Goal: Task Accomplishment & Management: Complete application form

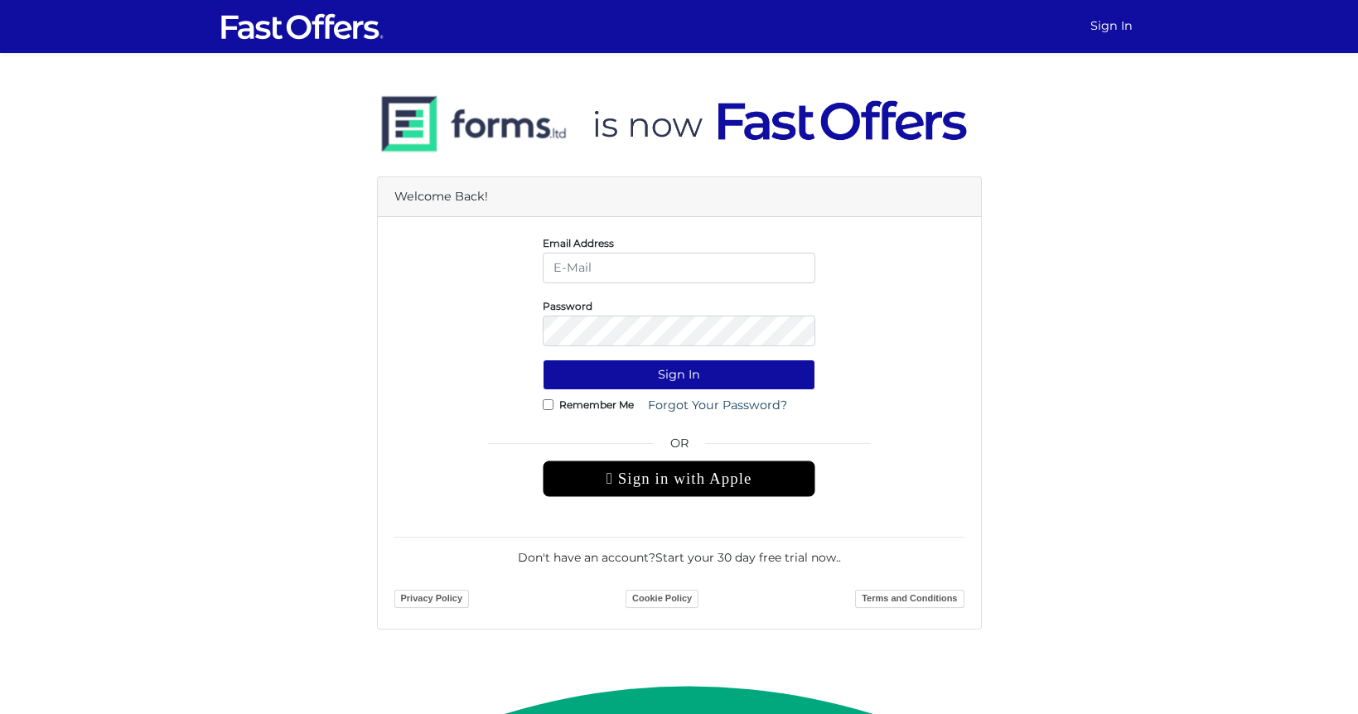
click at [666, 256] on input "email" at bounding box center [679, 268] width 273 height 31
type input "yannick@property.ca"
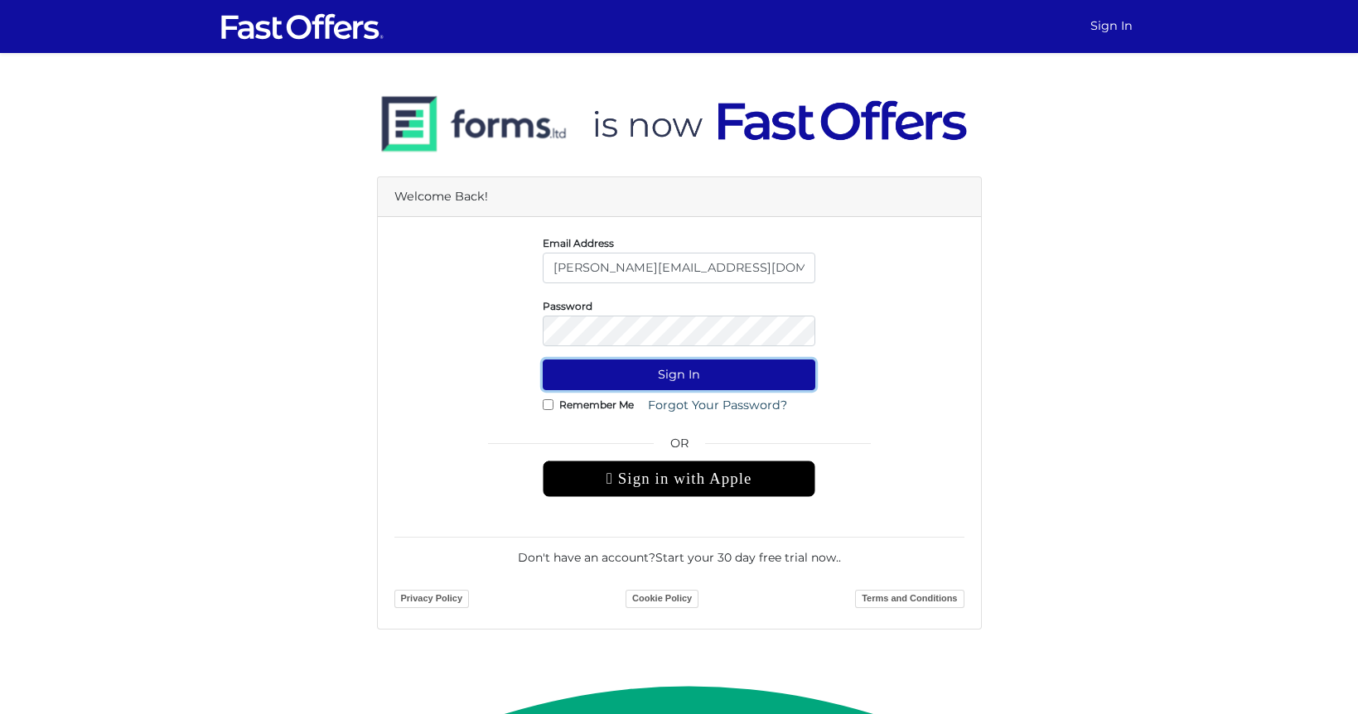
click at [658, 376] on button "Sign In" at bounding box center [679, 375] width 273 height 31
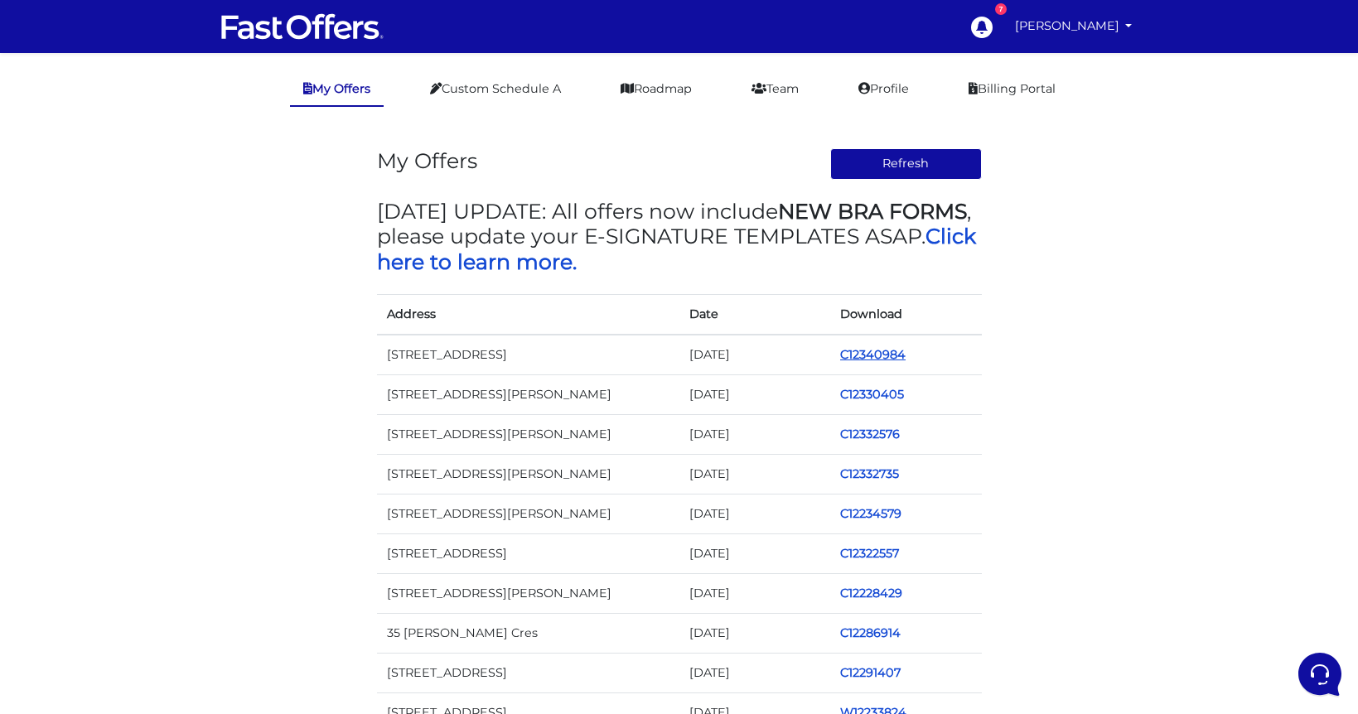
click at [882, 351] on link "C12340984" at bounding box center [872, 354] width 65 height 15
